Goal: Task Accomplishment & Management: Manage account settings

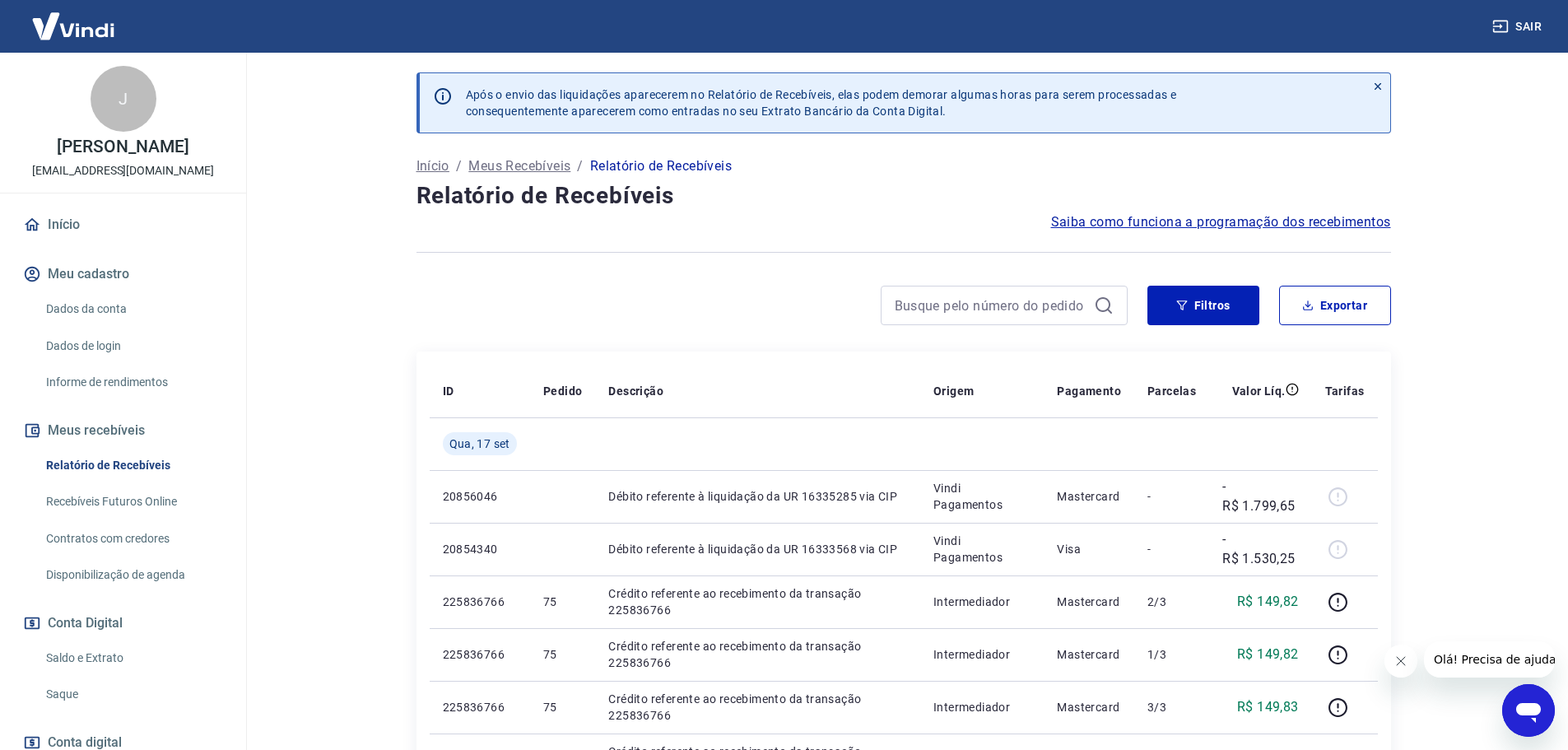
click at [77, 672] on link "Saldo e Extrato" at bounding box center [133, 658] width 187 height 34
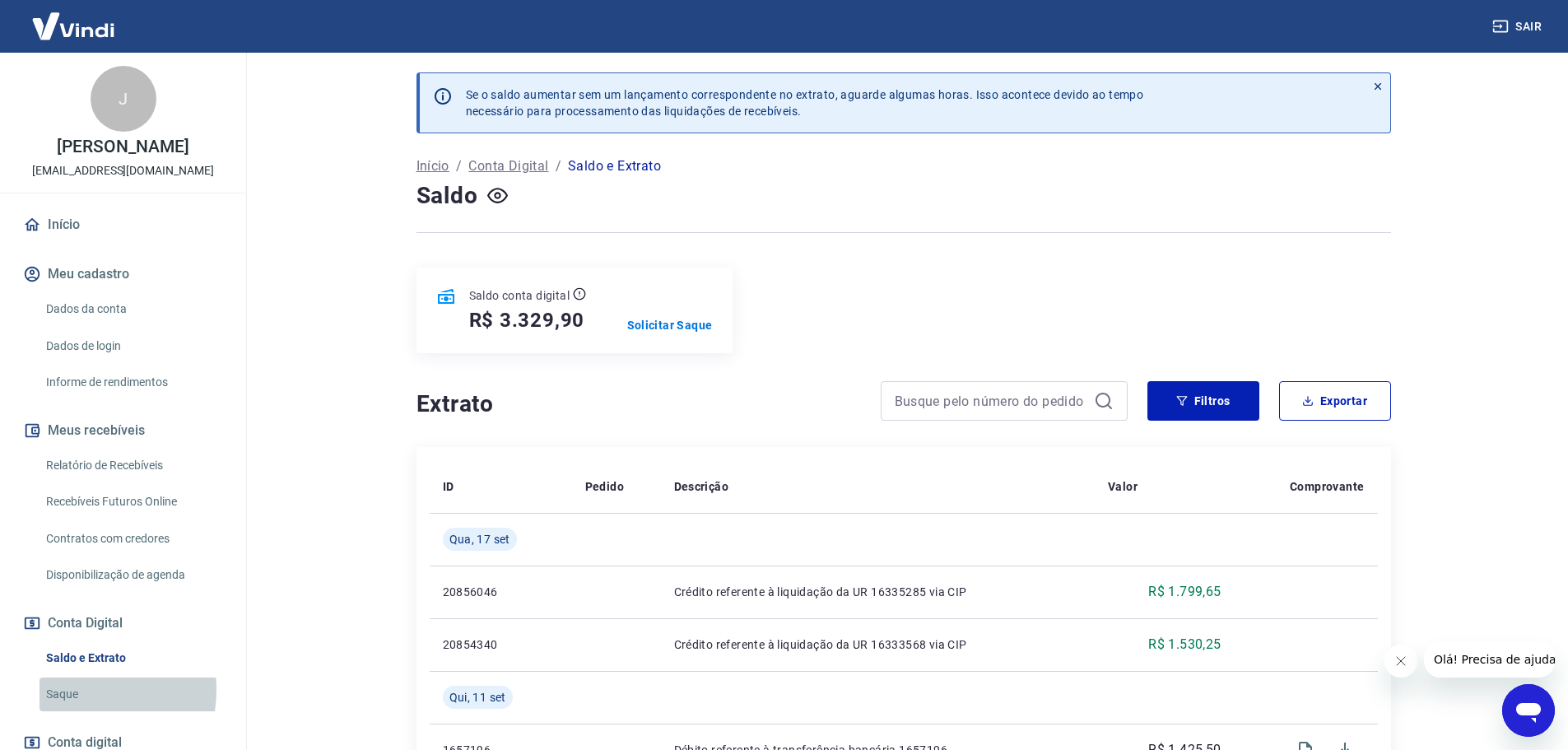
click at [71, 708] on link "Saque" at bounding box center [133, 694] width 187 height 34
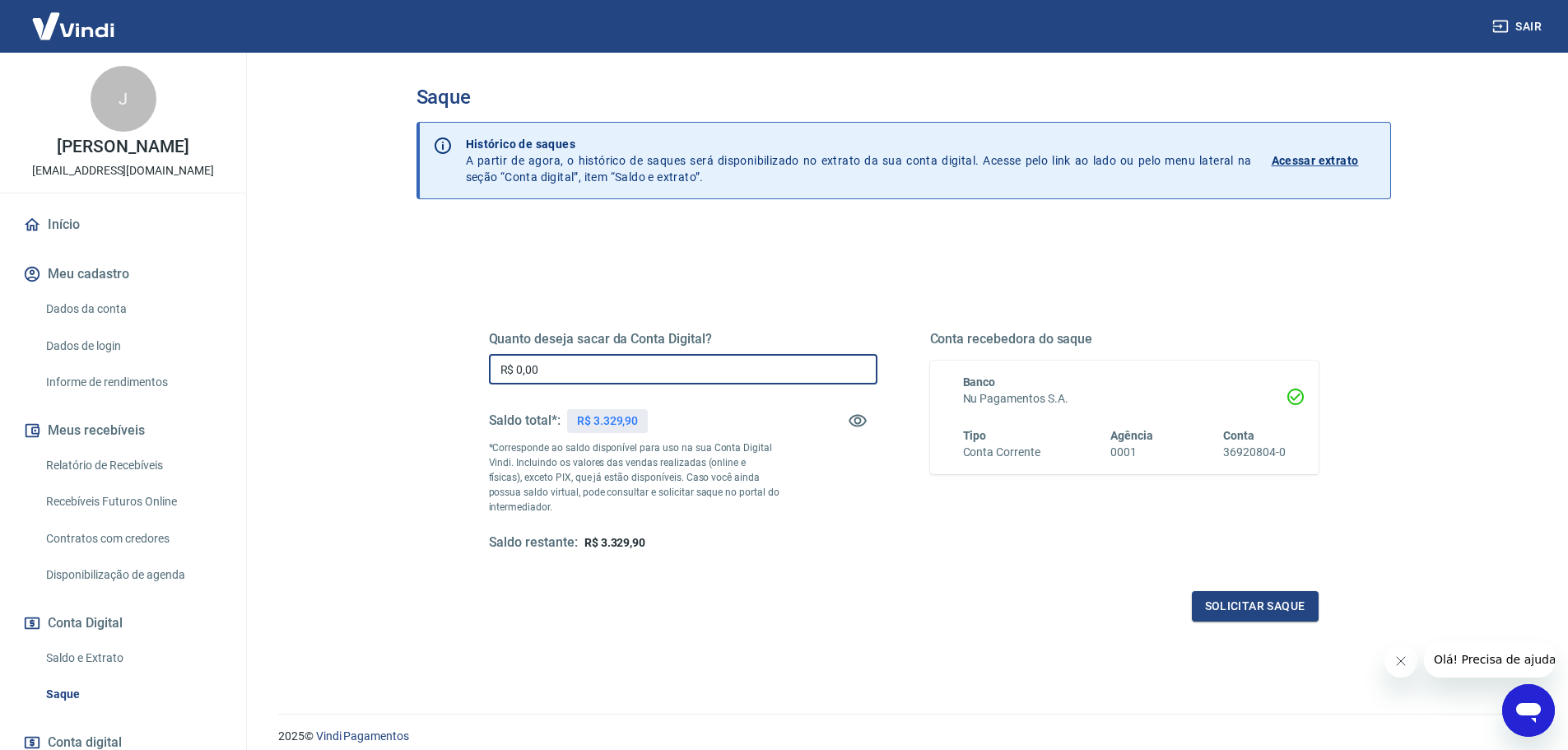
drag, startPoint x: 574, startPoint y: 370, endPoint x: 349, endPoint y: 370, distance: 225.0
click at [349, 370] on main "Saque Histórico de saques A partir de agora, o histórico de saques será disponi…" at bounding box center [904, 401] width 1330 height 697
type input "R$ 3.329,90"
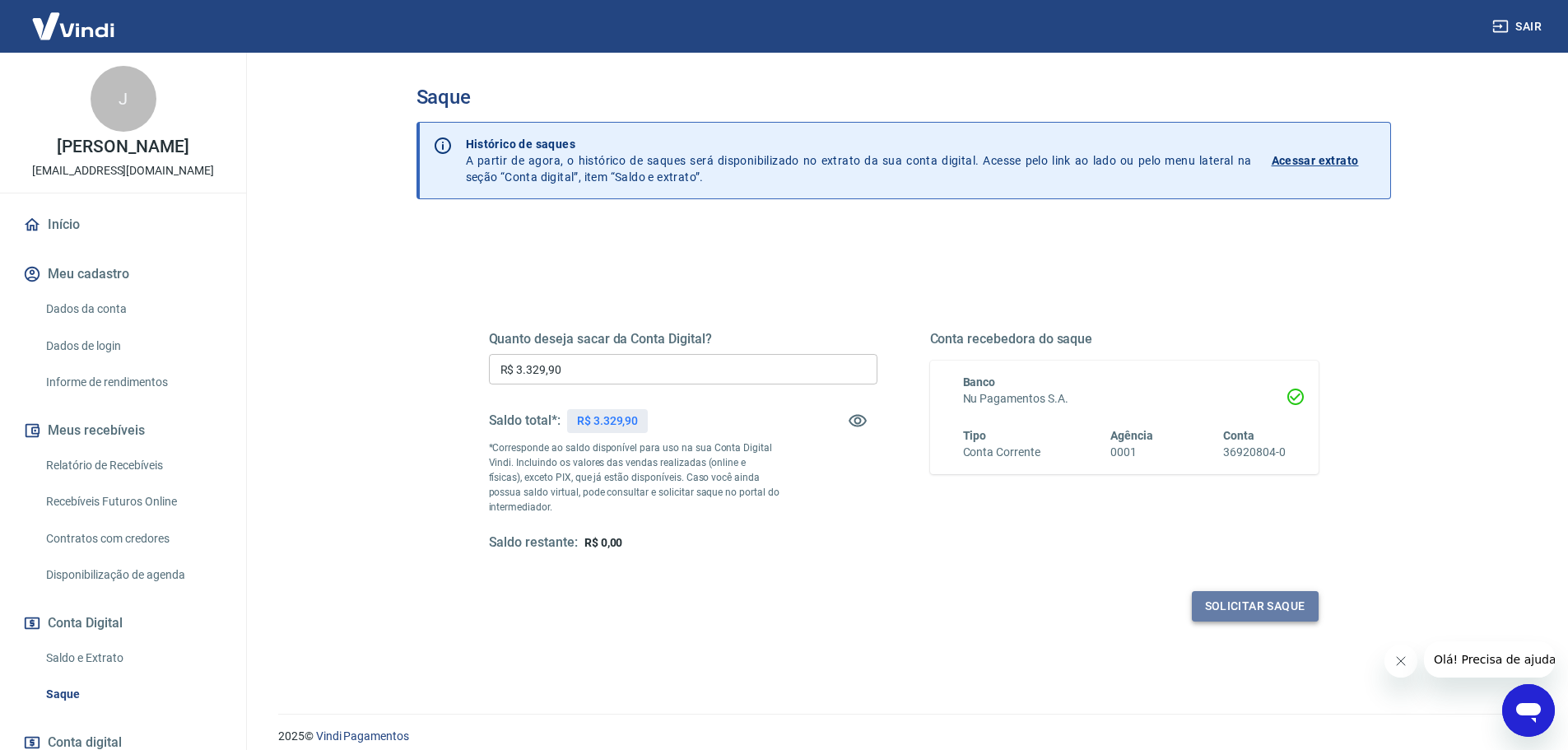
click at [1281, 606] on button "Solicitar saque" at bounding box center [1255, 606] width 127 height 30
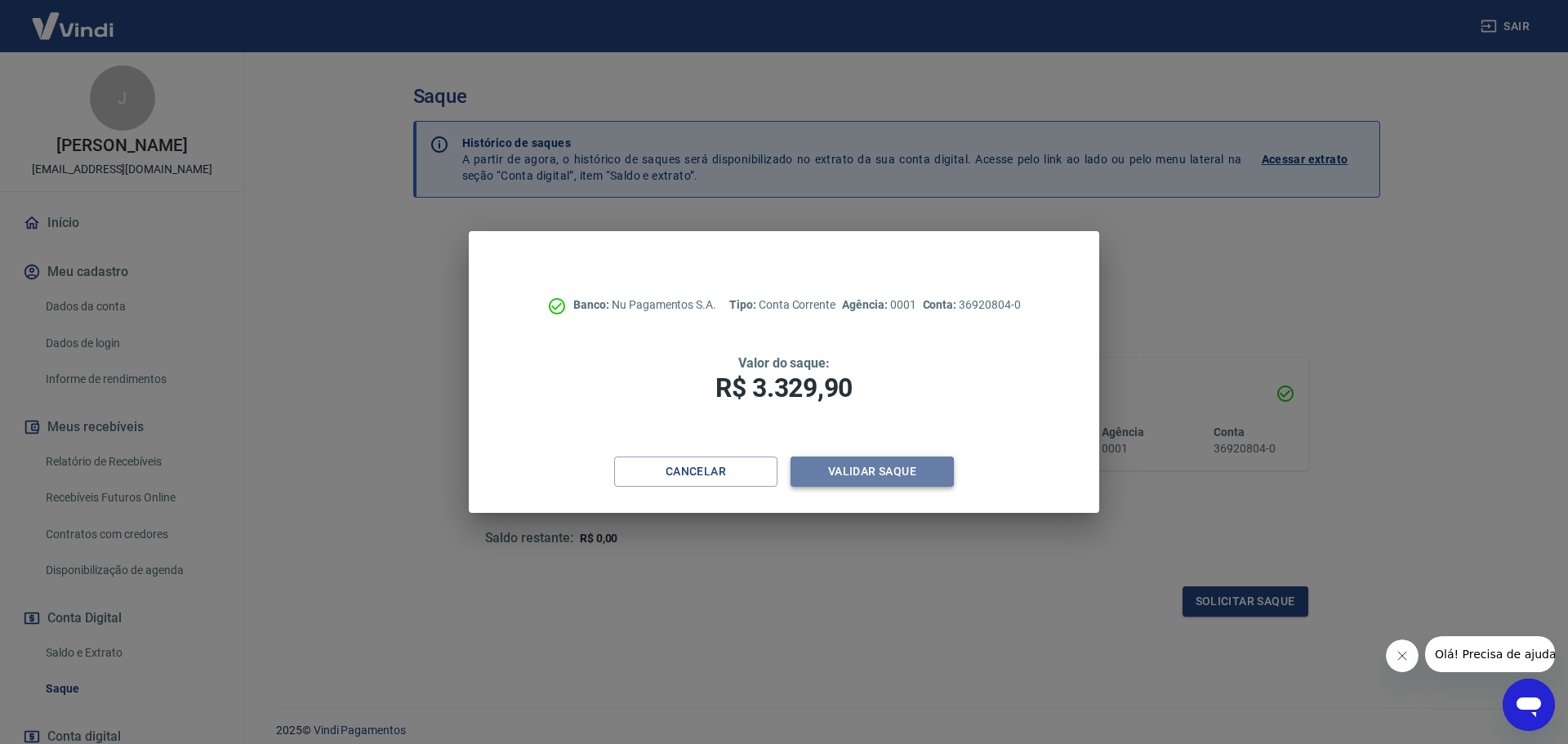
click at [821, 471] on button "Validar saque" at bounding box center [872, 471] width 163 height 30
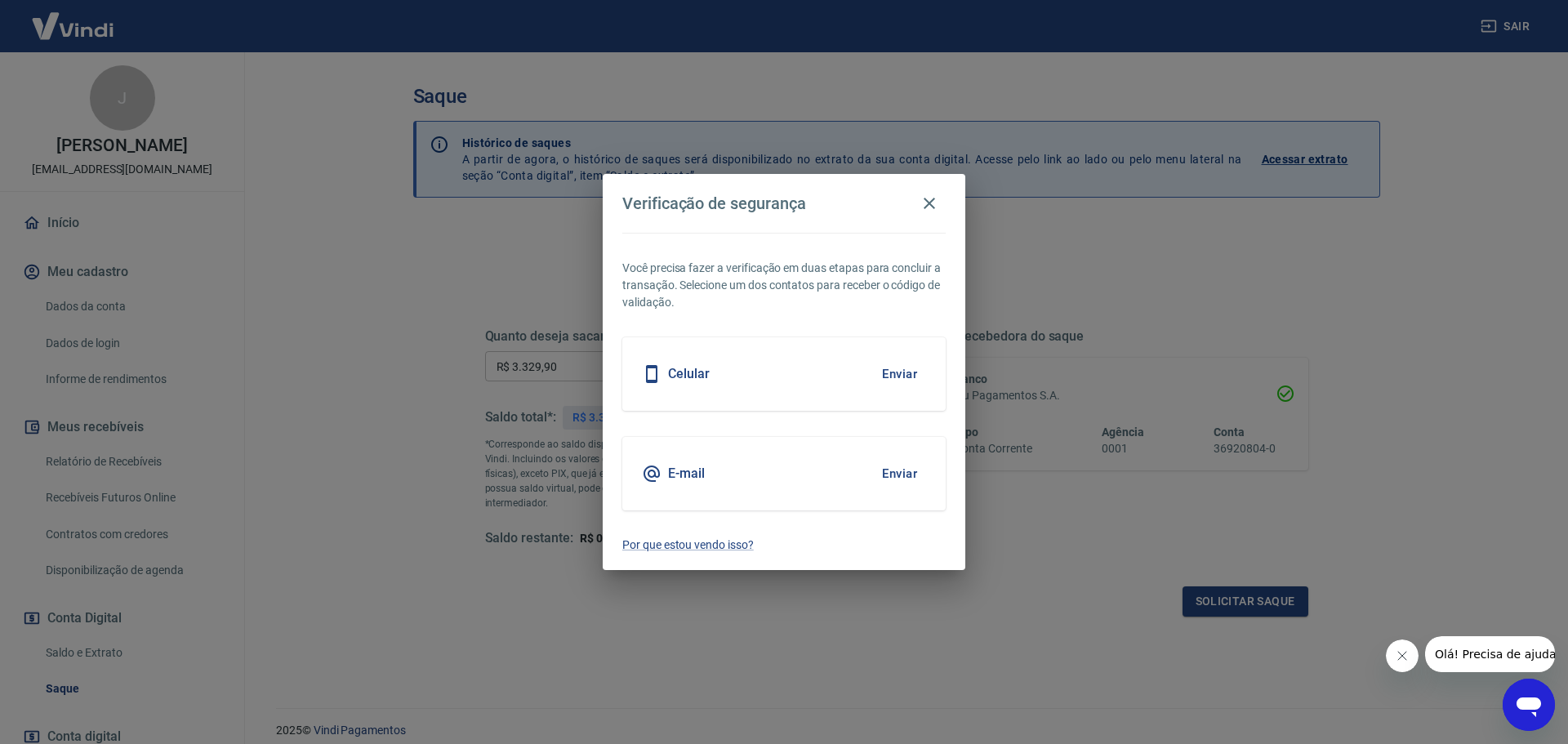
click at [697, 384] on div "Celular Enviar" at bounding box center [784, 374] width 324 height 74
click at [884, 370] on button "Enviar" at bounding box center [900, 374] width 53 height 34
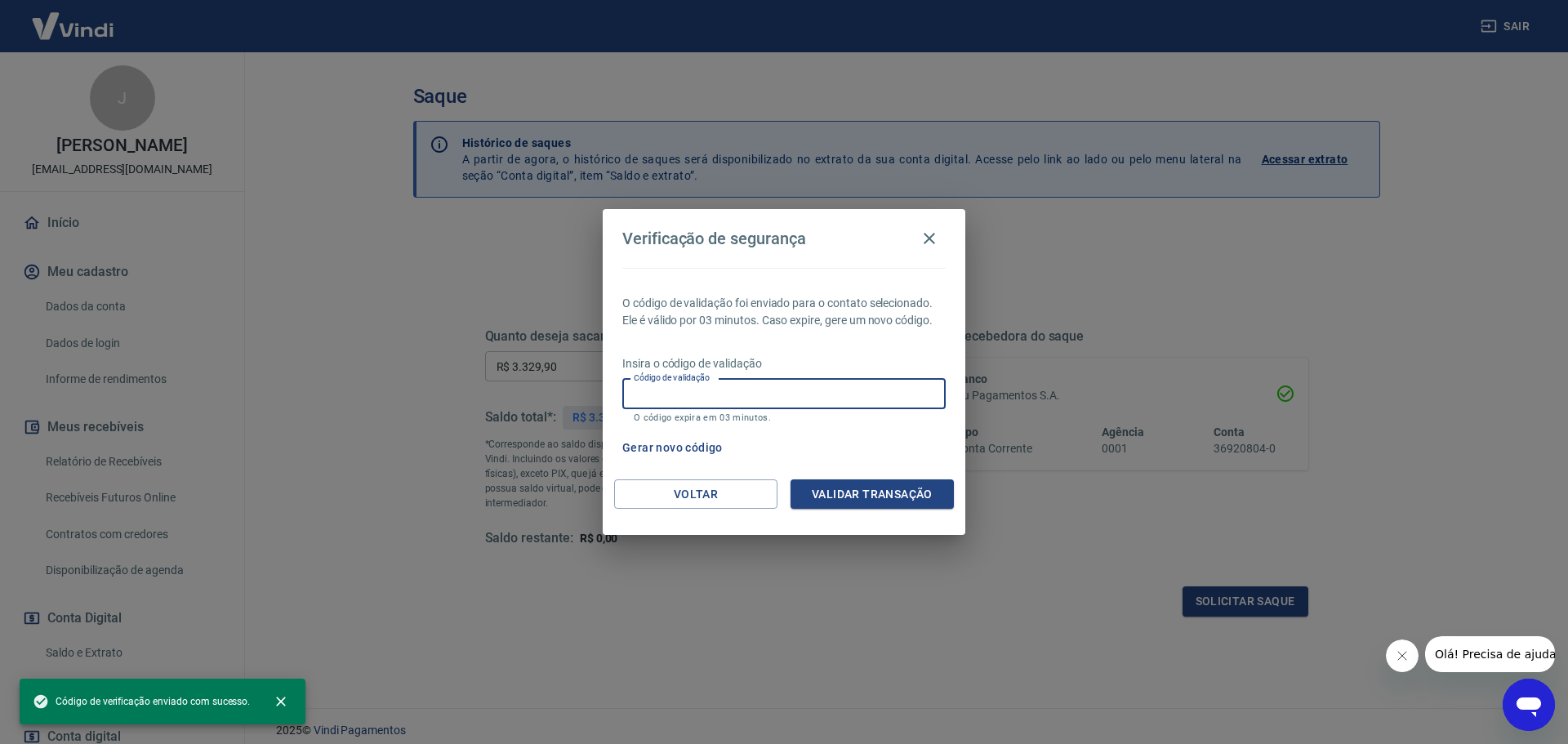
click at [831, 389] on input "Código de validação" at bounding box center [784, 394] width 324 height 30
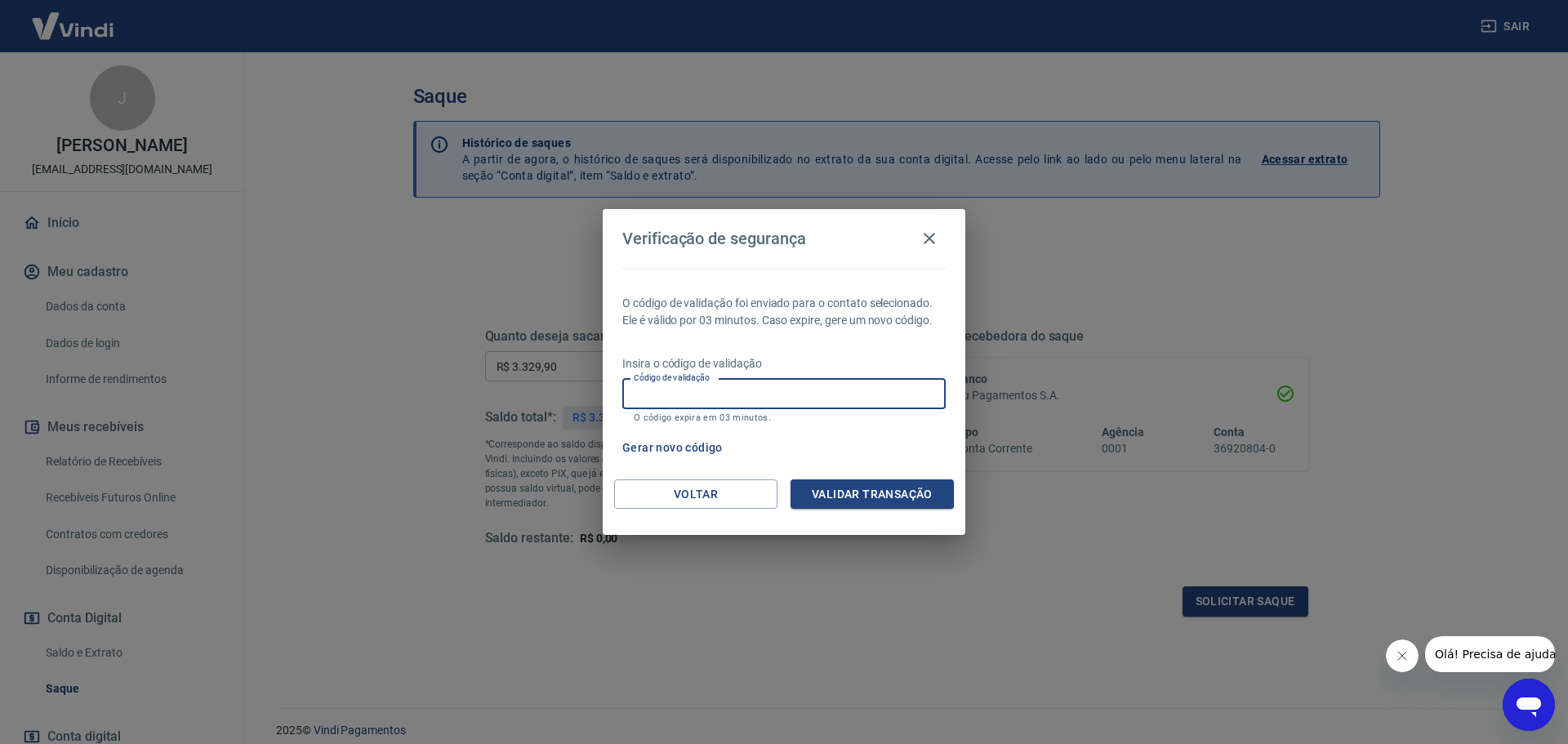
click at [854, 390] on input "Código de validação" at bounding box center [784, 394] width 324 height 30
click at [885, 440] on div "Gerar novo código" at bounding box center [780, 448] width 330 height 30
click at [789, 394] on input "Código de validação" at bounding box center [784, 394] width 324 height 30
click at [827, 397] on input "Código de validação" at bounding box center [784, 394] width 324 height 30
click at [901, 430] on div "O código de validação foi enviado para o contato selecionado. Ele é válido por …" at bounding box center [784, 373] width 363 height 211
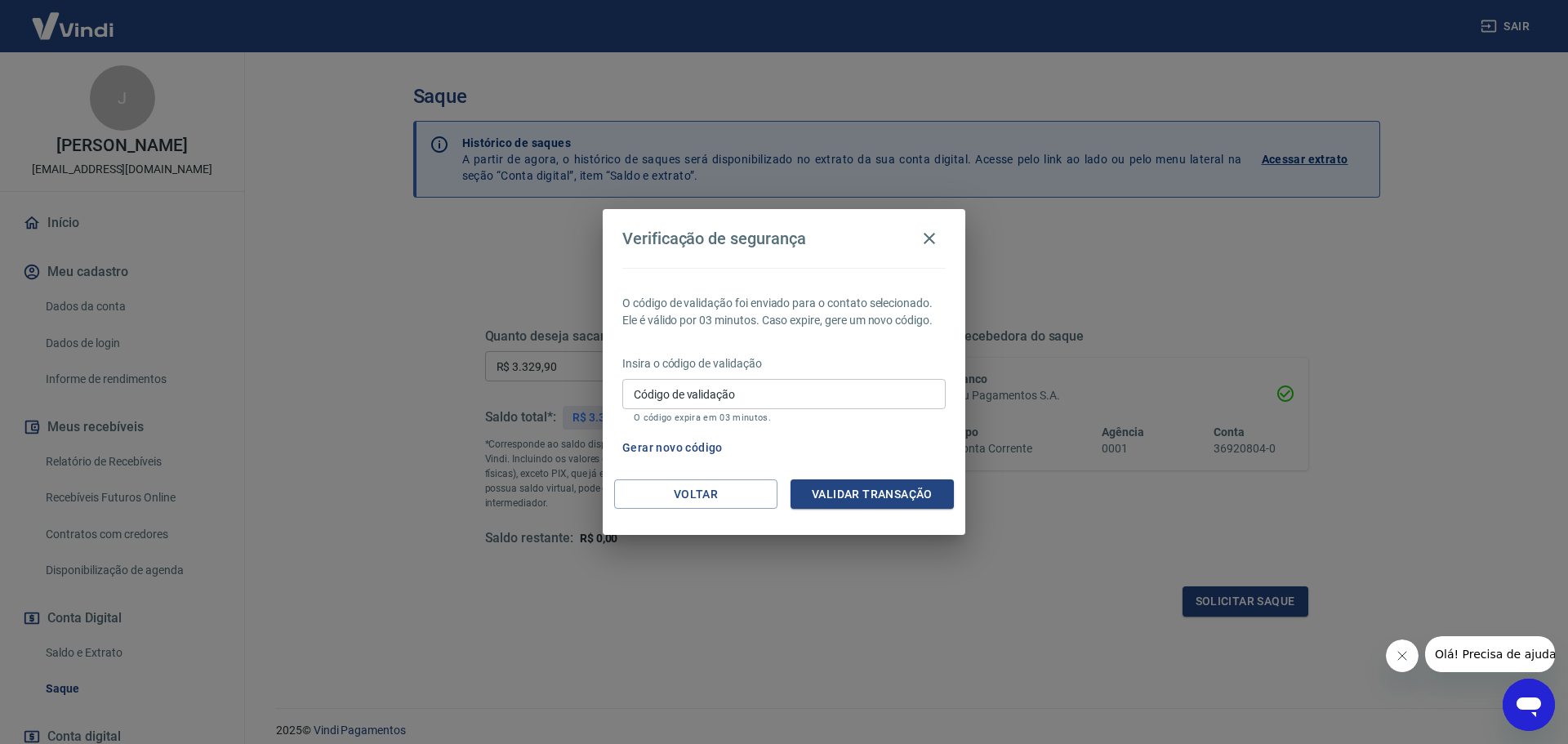
click at [743, 401] on input "Código de validação" at bounding box center [784, 394] width 324 height 30
click at [769, 384] on input "Código de validação" at bounding box center [784, 394] width 324 height 30
click at [876, 448] on div "Gerar novo código" at bounding box center [780, 448] width 330 height 30
click at [719, 491] on button "Voltar" at bounding box center [695, 494] width 163 height 30
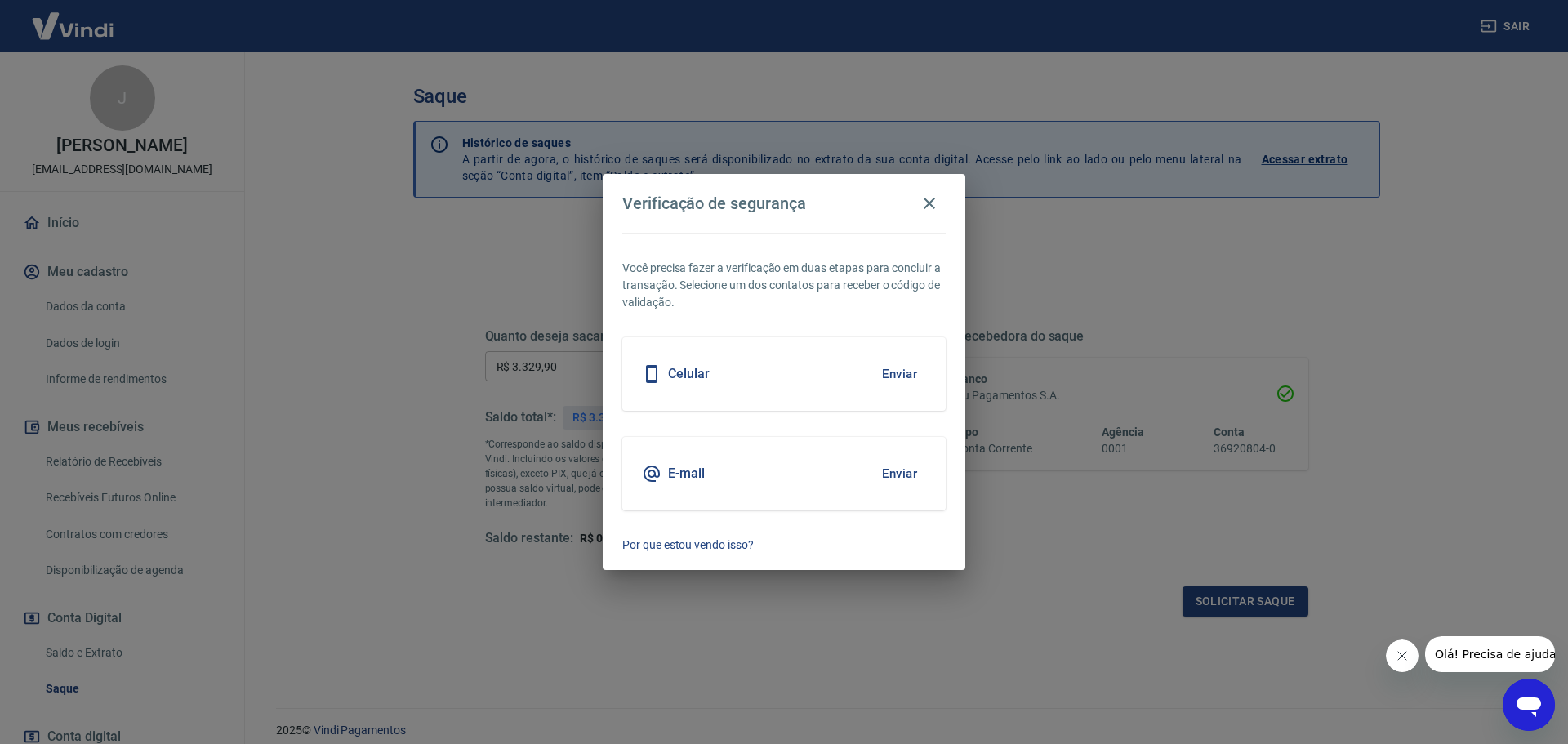
click at [896, 467] on button "Enviar" at bounding box center [900, 473] width 53 height 34
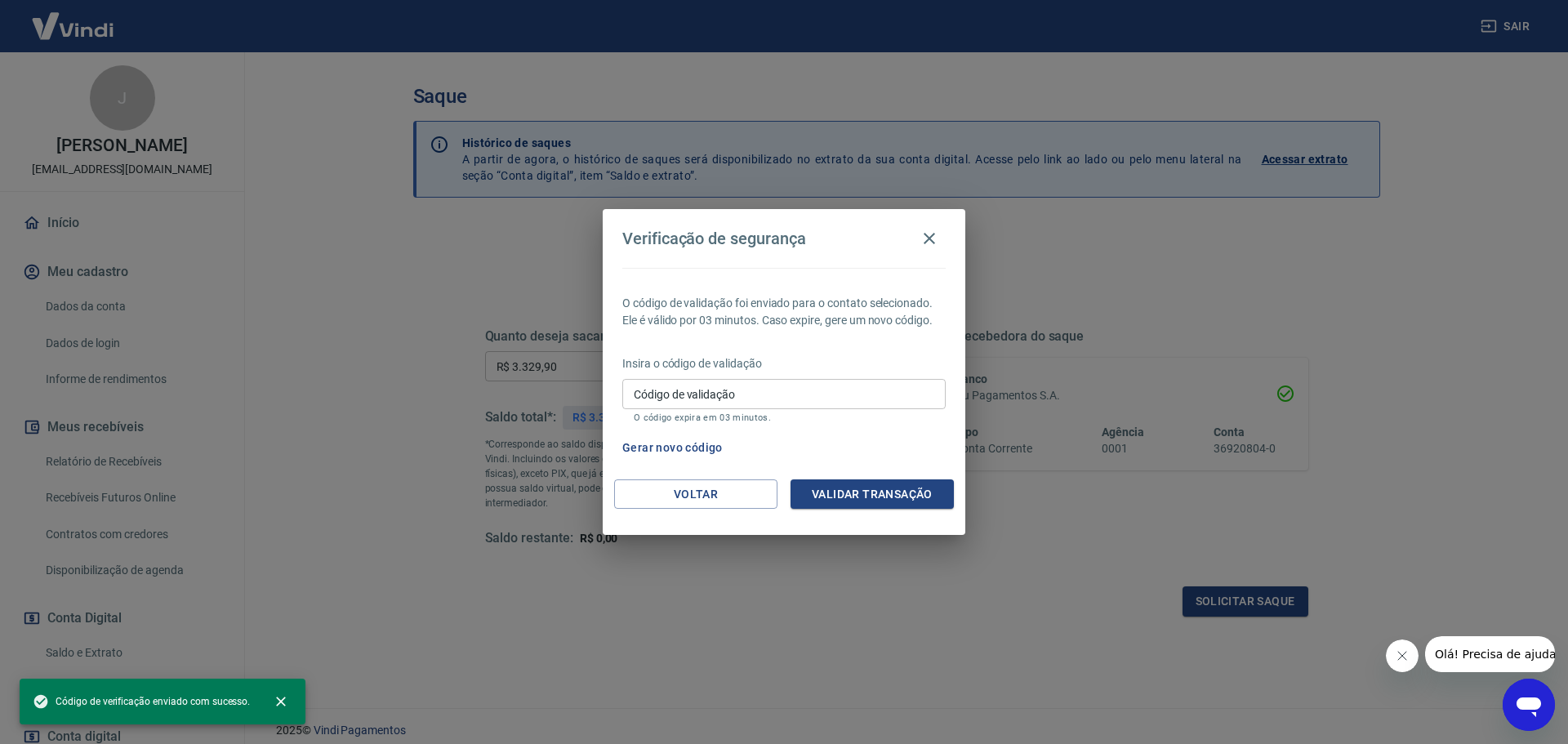
click at [820, 410] on div "Código de validação Código de validação O código expira em 03 minutos." at bounding box center [784, 402] width 324 height 45
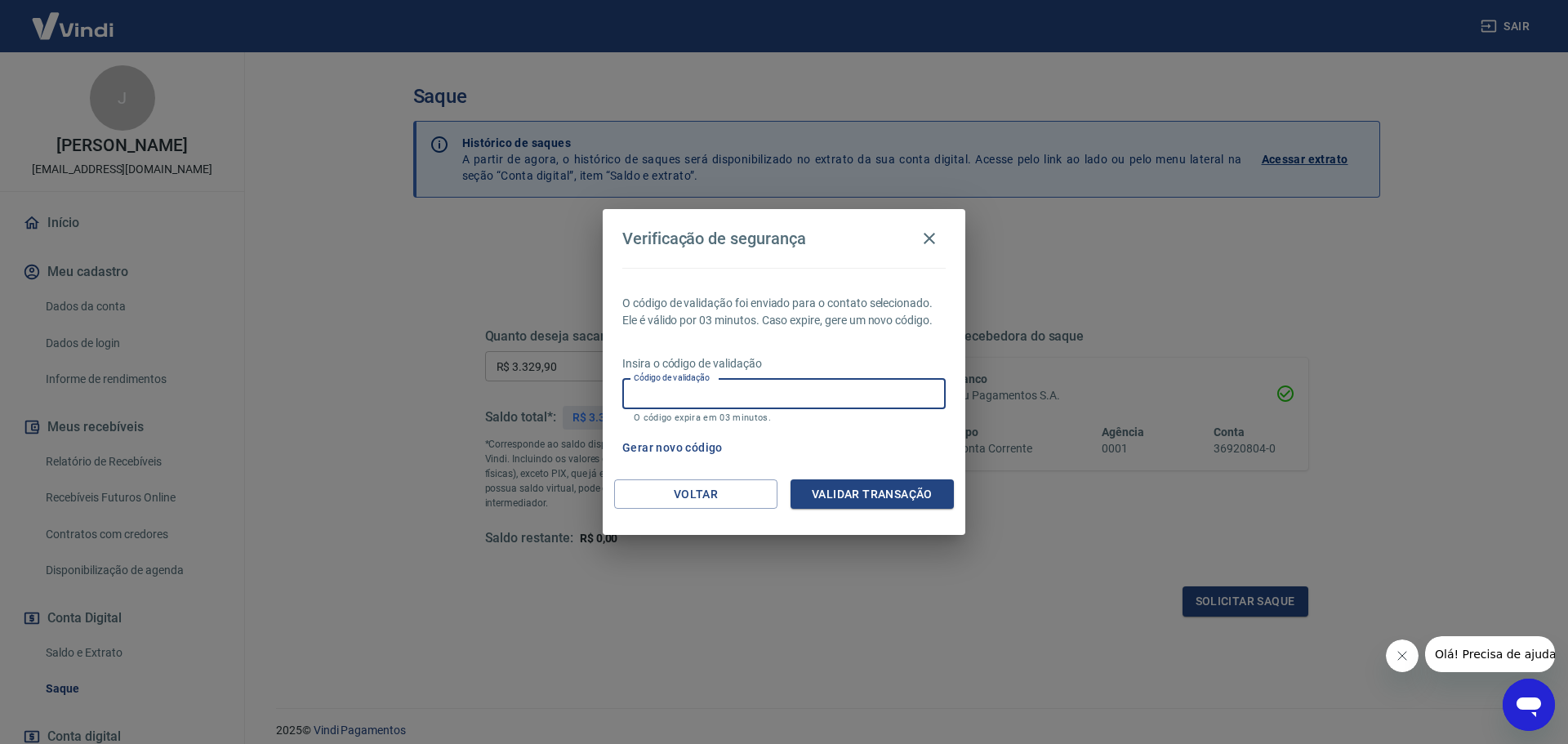
click at [818, 392] on input "Código de validação" at bounding box center [784, 394] width 324 height 30
type input "458241"
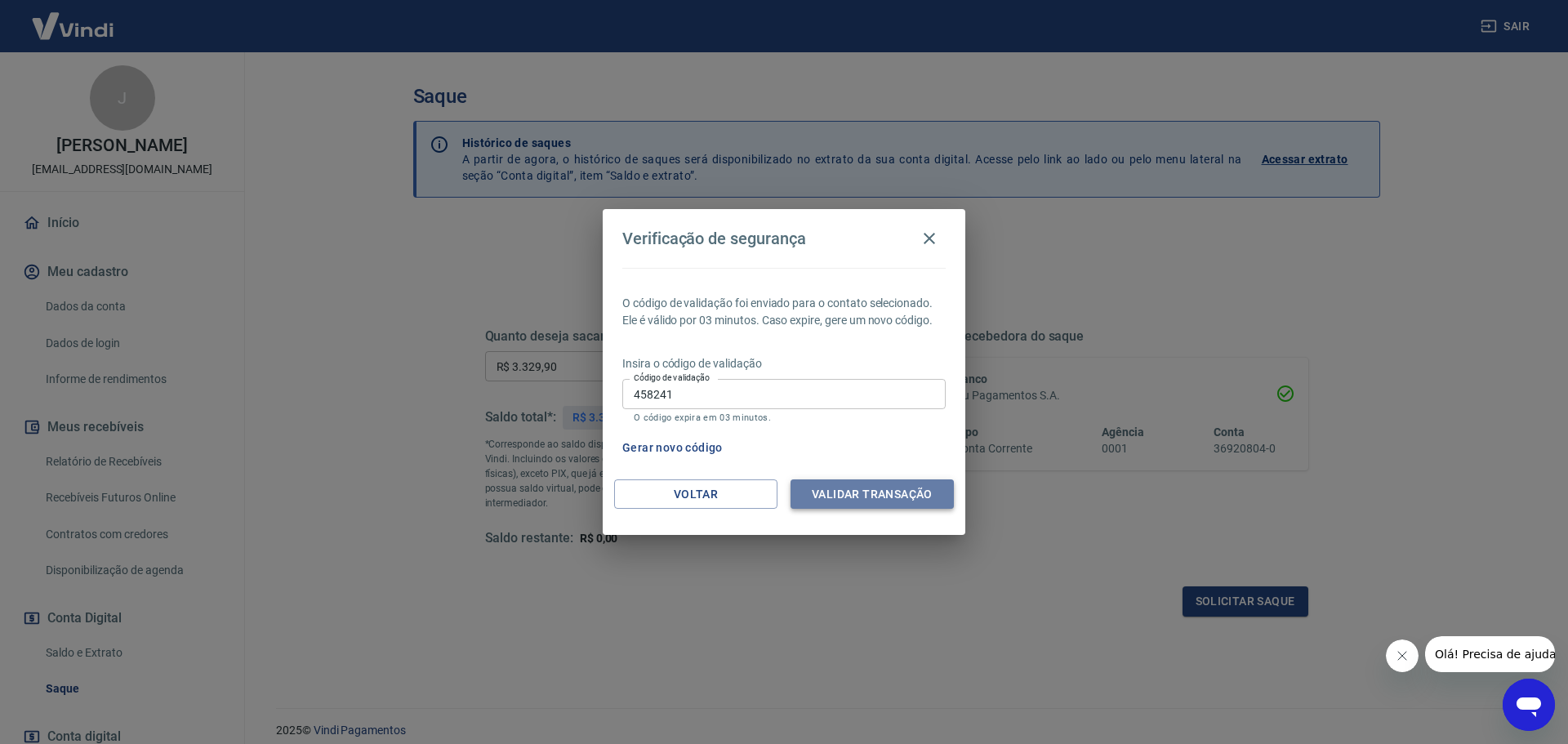
click at [882, 486] on button "Validar transação" at bounding box center [872, 494] width 163 height 30
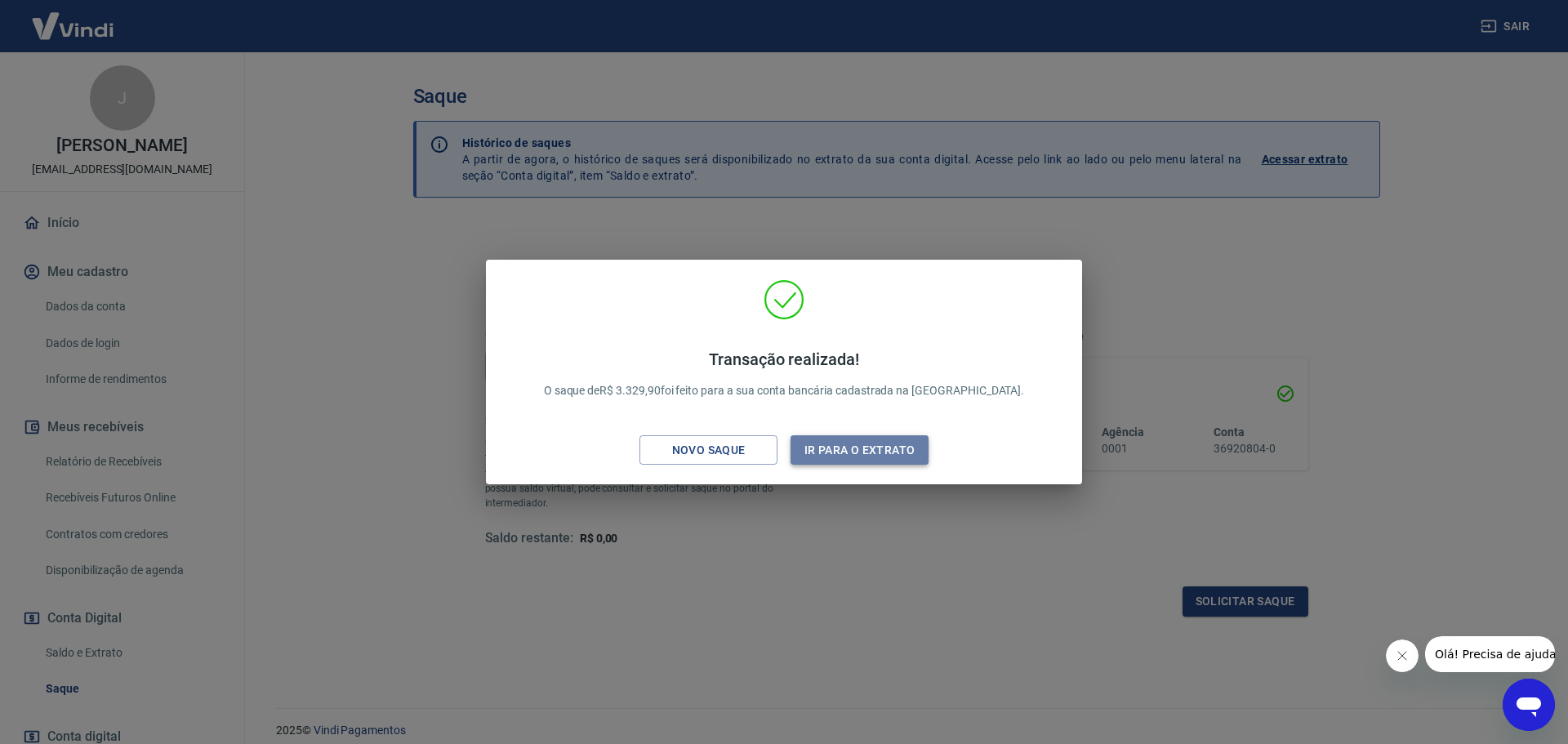
click at [834, 454] on button "Ir para o extrato" at bounding box center [859, 450] width 138 height 30
